Goal: Task Accomplishment & Management: Manage account settings

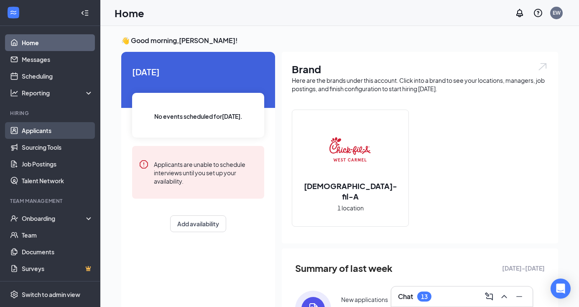
click at [43, 138] on link "Applicants" at bounding box center [57, 130] width 71 height 17
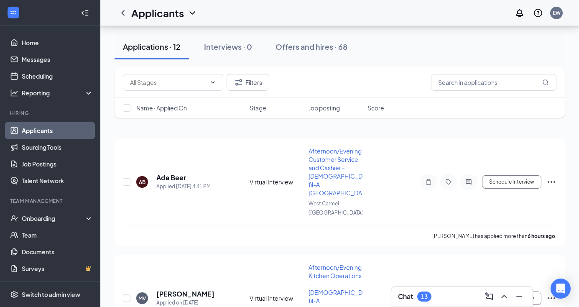
scroll to position [129, 0]
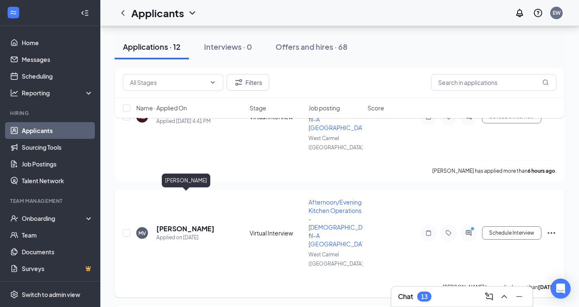
click at [169, 224] on h5 "[PERSON_NAME]" at bounding box center [185, 228] width 58 height 9
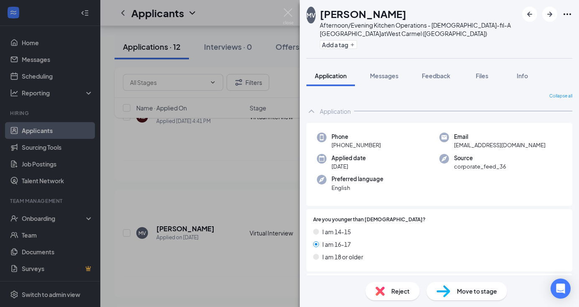
click at [459, 288] on span "Move to stage" at bounding box center [477, 290] width 40 height 9
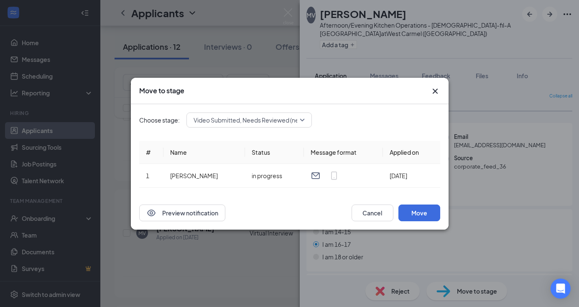
click at [222, 119] on span "Video Submitted, Needs Reviewed (next stage)" at bounding box center [258, 120] width 129 height 13
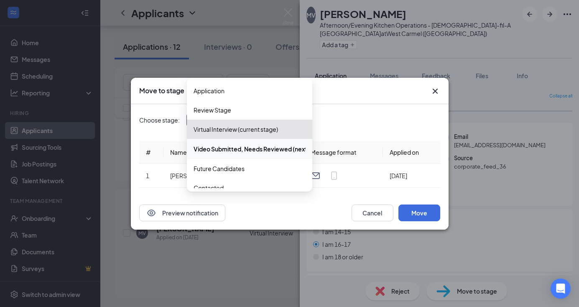
click at [227, 149] on span "Video Submitted, Needs Reviewed (next stage)" at bounding box center [260, 148] width 133 height 9
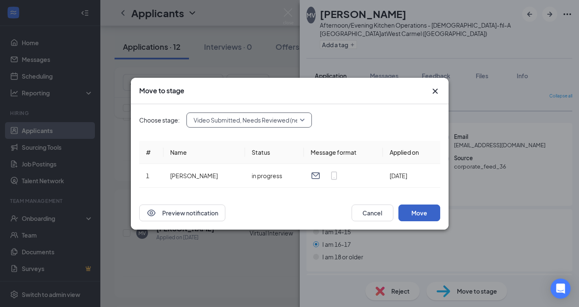
click at [413, 213] on button "Move" at bounding box center [419, 212] width 42 height 17
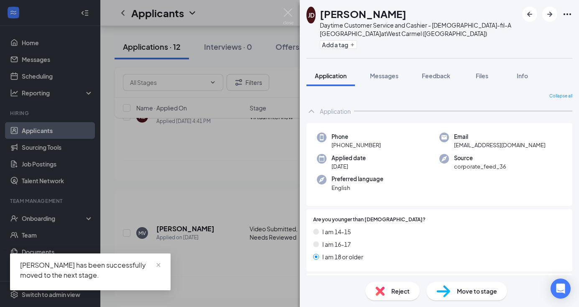
click at [194, 200] on div "JD Joselyn Dominguez Daytime Customer Service and Cashier - Chick-fil-A West Ca…" at bounding box center [289, 153] width 579 height 307
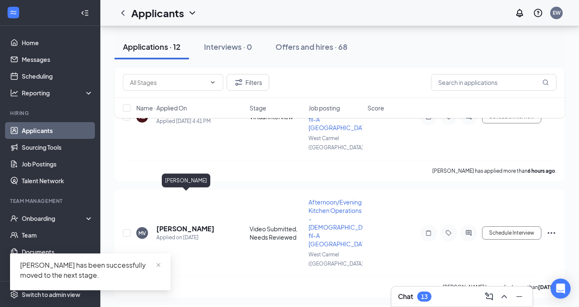
click at [194, 224] on h5 "[PERSON_NAME]" at bounding box center [185, 228] width 58 height 9
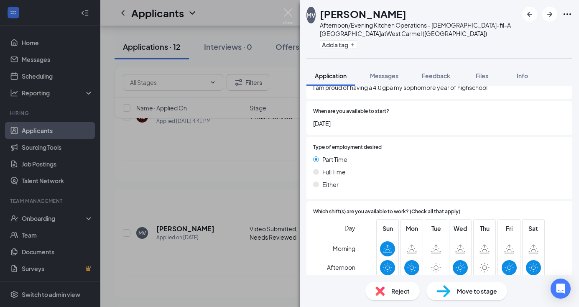
scroll to position [778, 0]
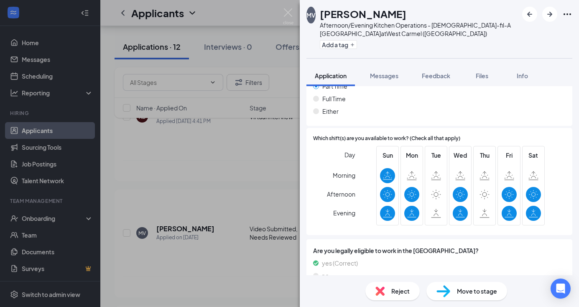
click at [217, 130] on div "MV Makayla Vancleave Afternoon/Evening Kitchen Operations - Chick-fil-A West Ca…" at bounding box center [289, 153] width 579 height 307
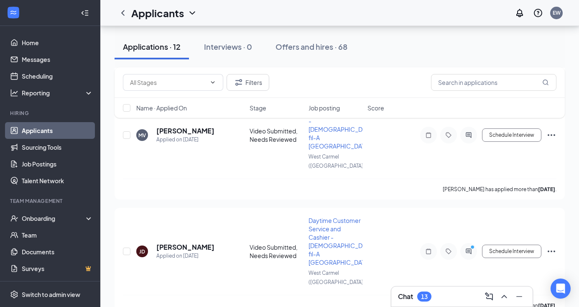
scroll to position [227, 0]
click at [189, 242] on h5 "[PERSON_NAME]" at bounding box center [185, 246] width 58 height 9
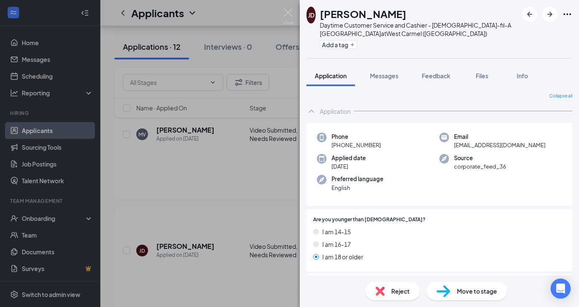
click at [107, 177] on div "JD Joselyn Dominguez Daytime Customer Service and Cashier - Chick-fil-A West Ca…" at bounding box center [289, 153] width 579 height 307
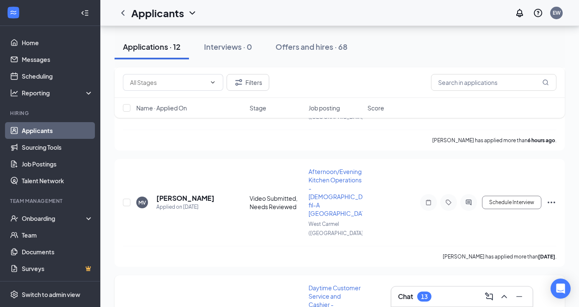
scroll to position [158, 0]
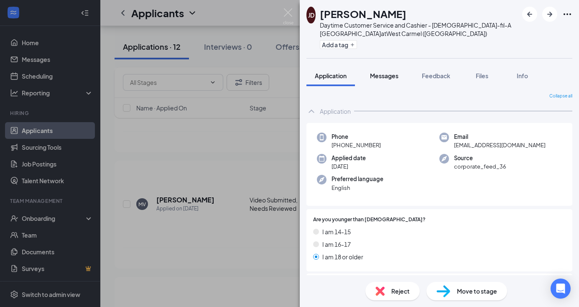
click at [375, 68] on button "Messages" at bounding box center [384, 75] width 45 height 21
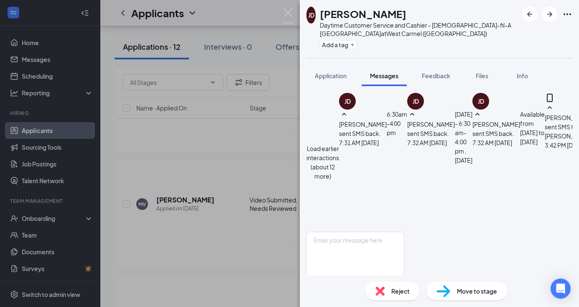
click at [339, 144] on button "Load earlier interactions (about 12 more)" at bounding box center [322, 162] width 33 height 37
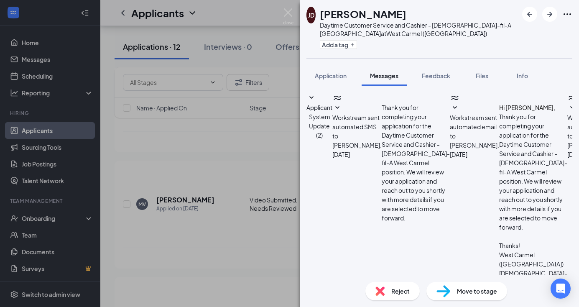
scroll to position [682, 0]
click at [112, 145] on div "JD Joselyn Dominguez Daytime Customer Service and Cashier - Chick-fil-A West Ca…" at bounding box center [289, 153] width 579 height 307
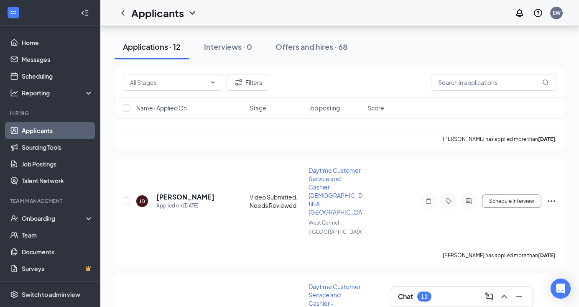
scroll to position [286, 0]
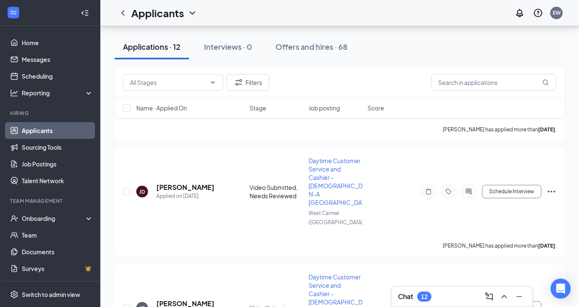
click at [49, 128] on link "Applicants" at bounding box center [57, 130] width 71 height 17
click at [489, 83] on input "text" at bounding box center [493, 82] width 125 height 17
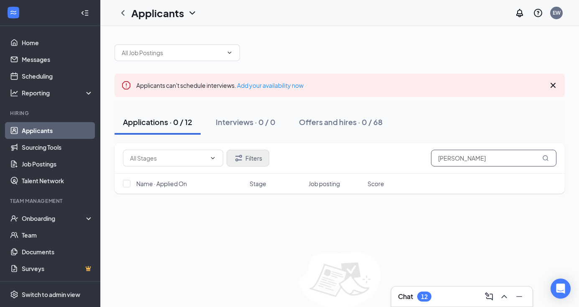
type input "hasch"
click at [241, 165] on button "Filters" at bounding box center [248, 158] width 43 height 17
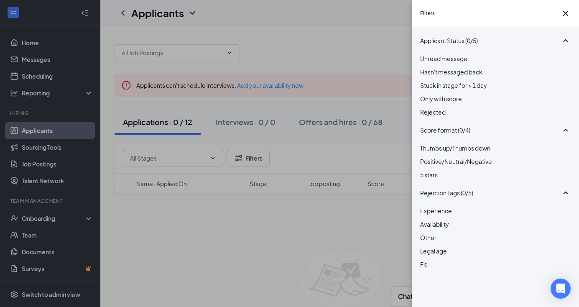
click at [432, 117] on div "Rejected" at bounding box center [495, 111] width 150 height 9
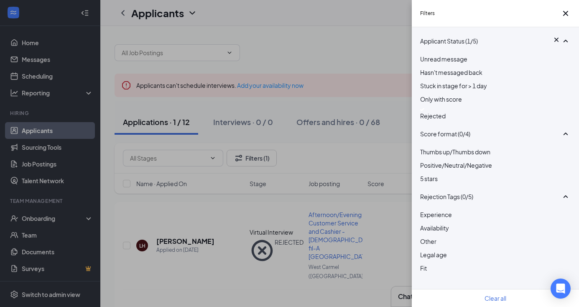
click at [106, 245] on div "Filters Applicant Status (1/5) Unread message Hasn't messaged back Stuck in sta…" at bounding box center [289, 153] width 579 height 307
click at [174, 234] on div "Filters Applicant Status (1/5) Unread message Hasn't messaged back Stuck in sta…" at bounding box center [289, 153] width 579 height 307
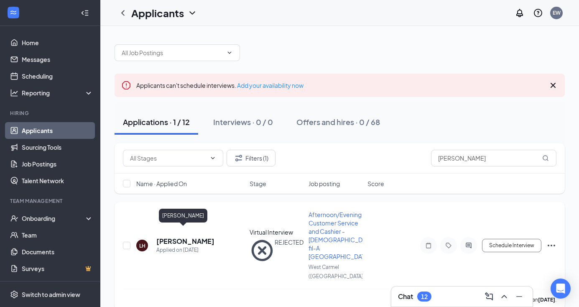
click at [177, 237] on h5 "Lauren Hasch" at bounding box center [185, 241] width 58 height 9
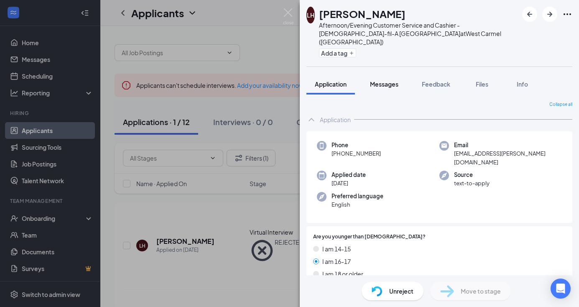
click at [393, 84] on button "Messages" at bounding box center [384, 84] width 45 height 21
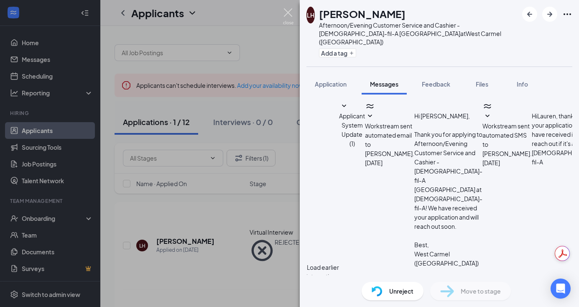
click at [290, 14] on img at bounding box center [288, 16] width 10 height 16
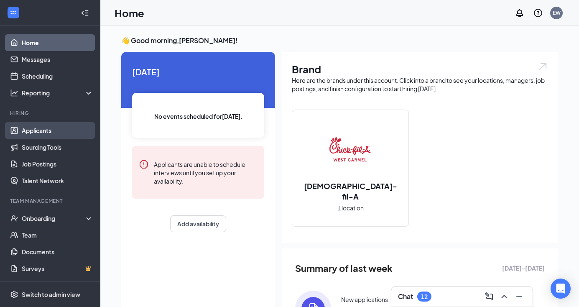
click at [48, 133] on link "Applicants" at bounding box center [57, 130] width 71 height 17
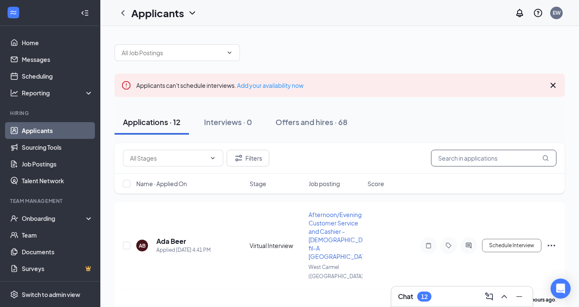
click at [469, 154] on input "text" at bounding box center [493, 158] width 125 height 17
click at [463, 160] on input "bowling" at bounding box center [493, 158] width 125 height 17
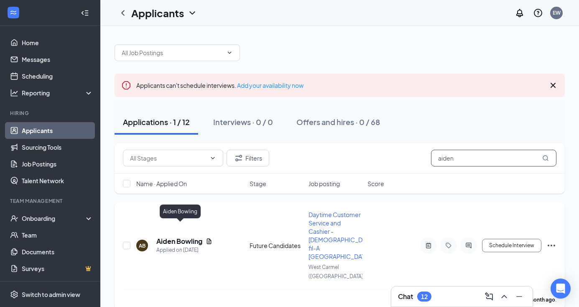
type input "aiden"
click at [166, 237] on h5 "Aiden Bowling" at bounding box center [179, 241] width 46 height 9
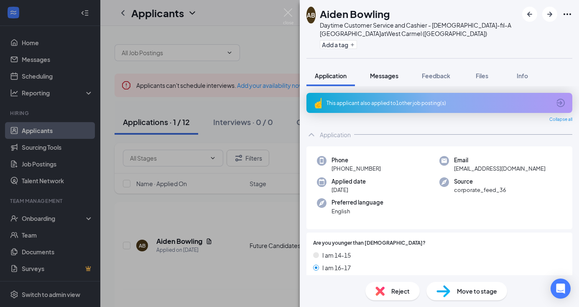
click at [387, 73] on span "Messages" at bounding box center [384, 76] width 28 height 8
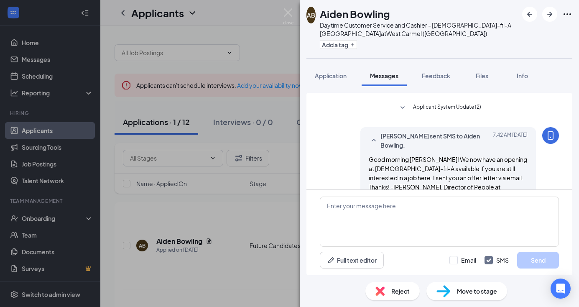
scroll to position [423, 0]
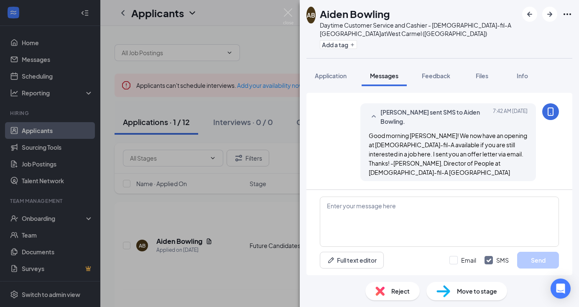
click at [245, 207] on div "AB Aiden Bowling Daytime Customer Service and Cashier - [DEMOGRAPHIC_DATA]-fil-…" at bounding box center [289, 153] width 579 height 307
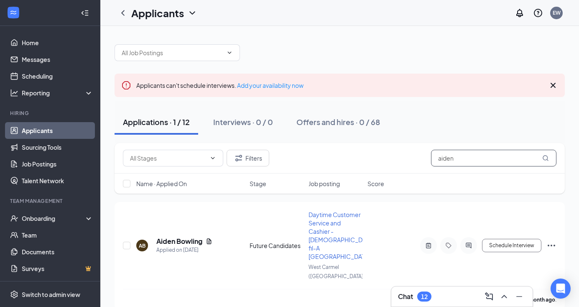
click at [452, 161] on input "aiden" at bounding box center [493, 158] width 125 height 17
